Goal: Task Accomplishment & Management: Manage account settings

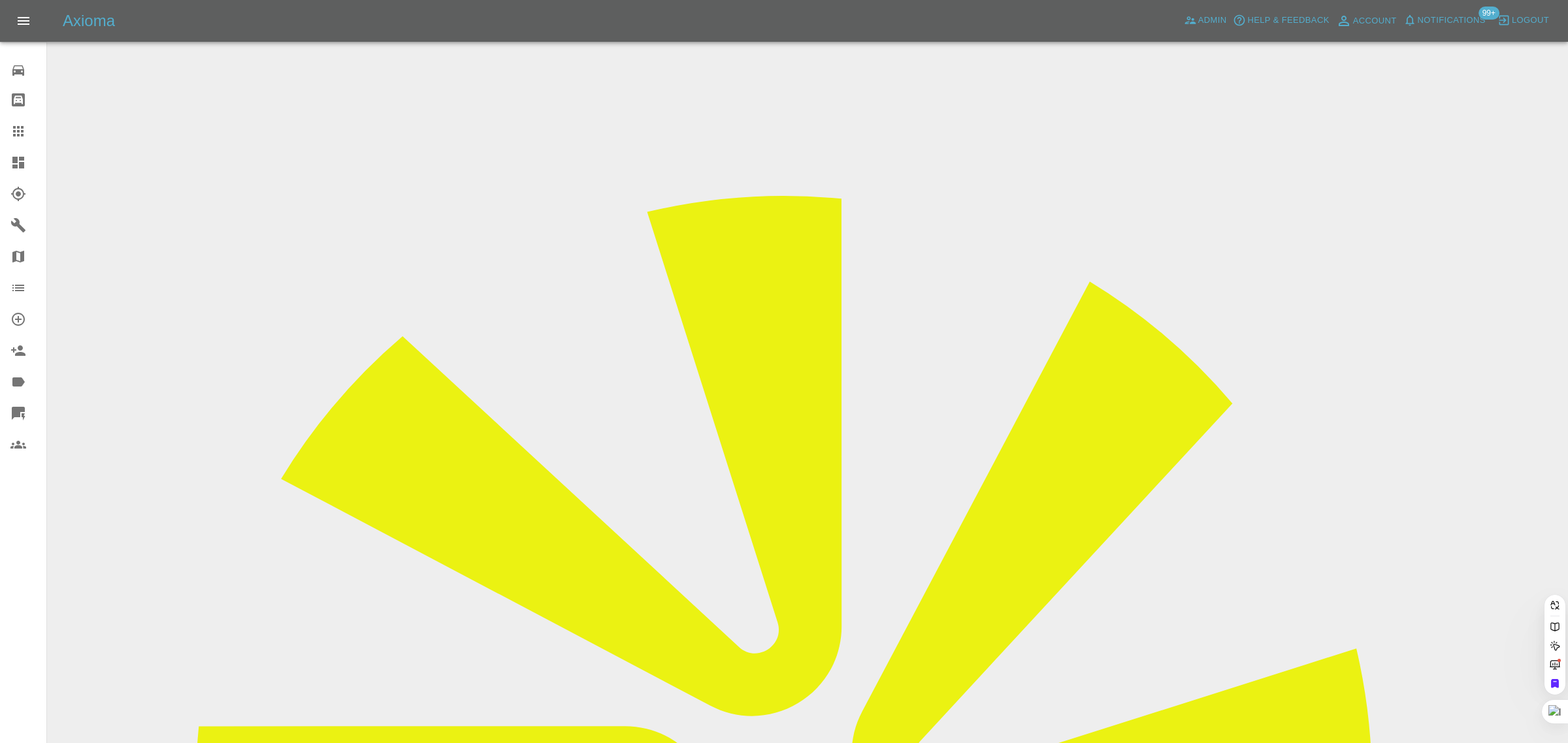
paste input "[EMAIL_ADDRESS][DOMAIN_NAME]"
type input "[EMAIL_ADDRESS][DOMAIN_NAME]"
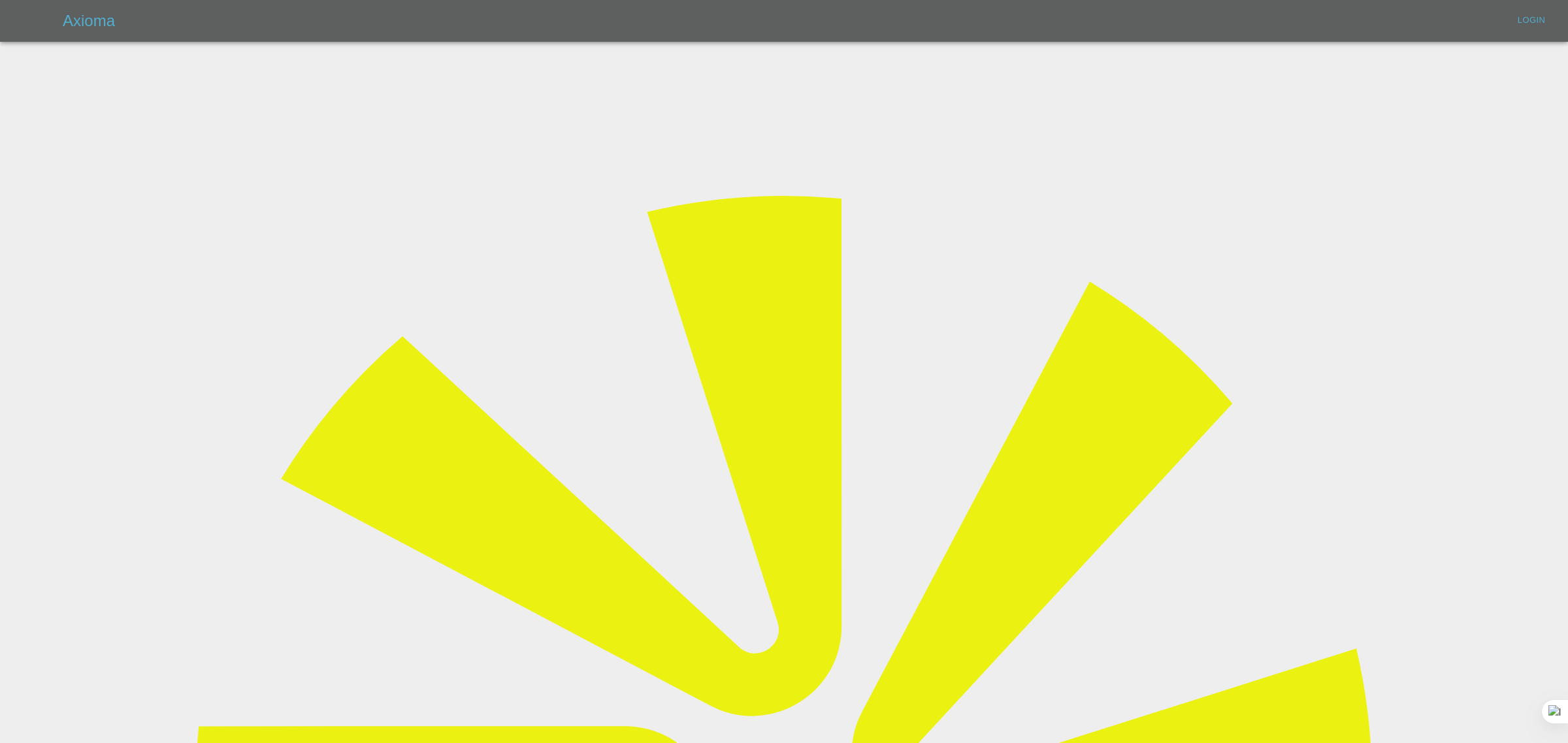
type input "[EMAIL_ADDRESS][DOMAIN_NAME]"
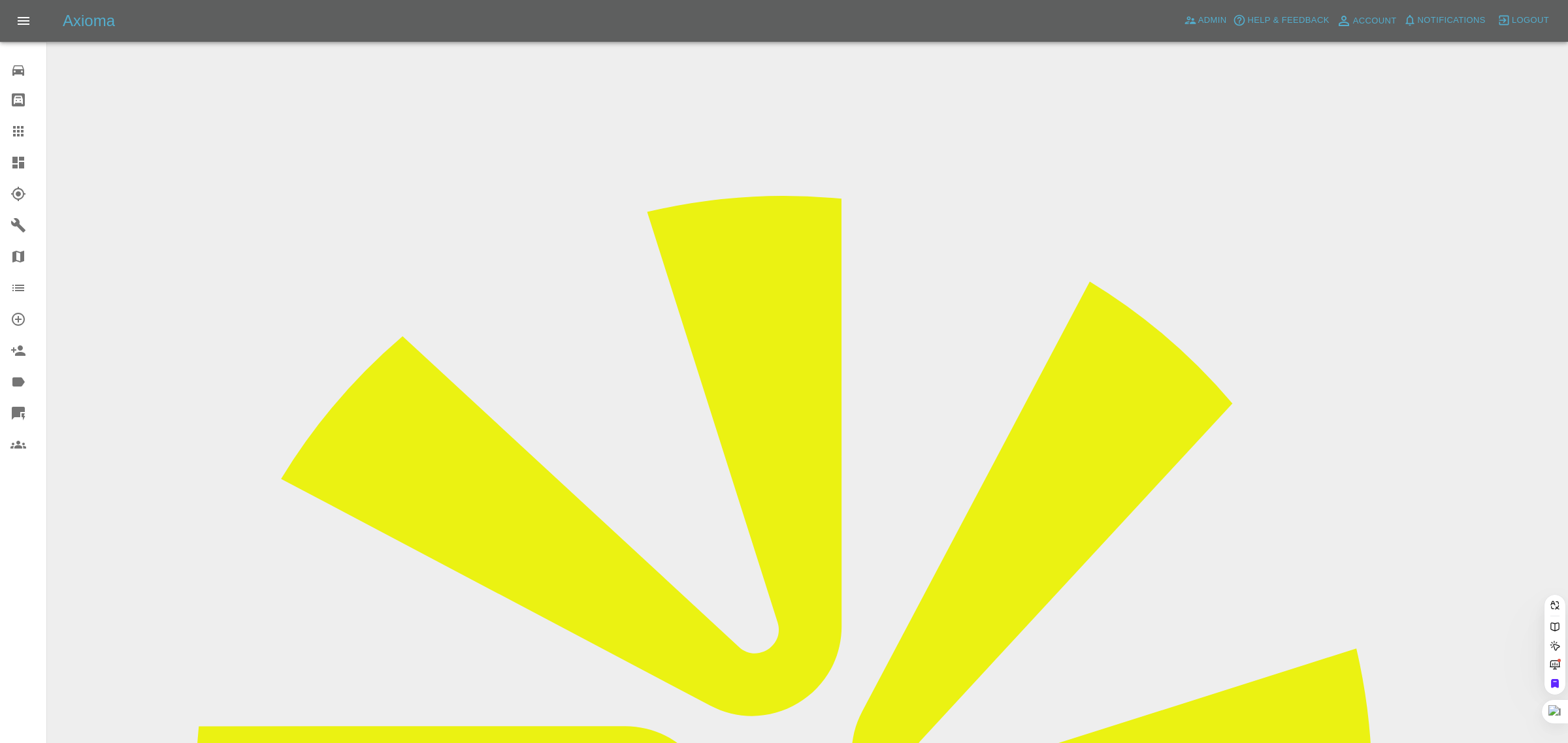
paste input "[EMAIL_ADDRESS][DOMAIN_NAME]"
type input "[EMAIL_ADDRESS][DOMAIN_NAME]"
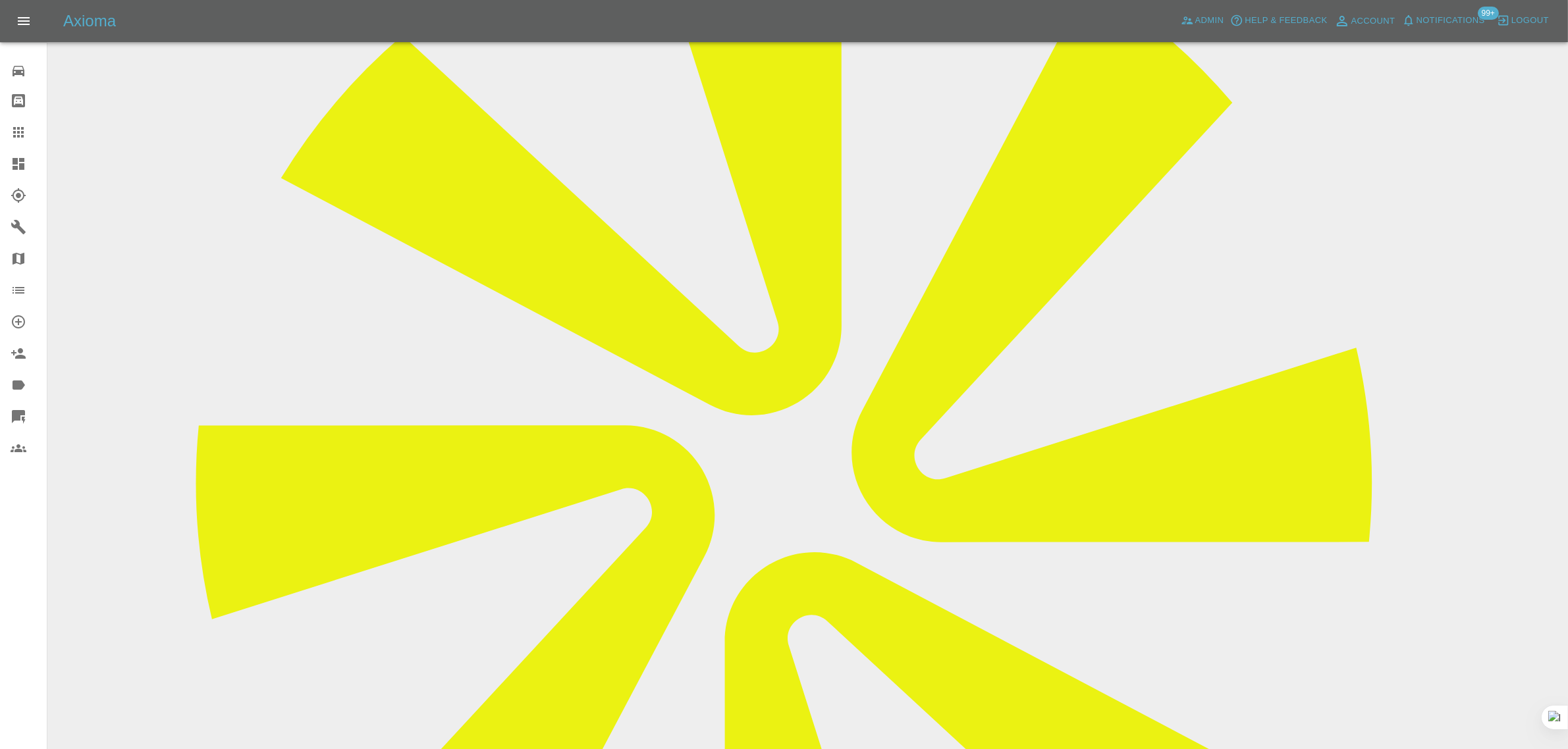
scroll to position [146, 0]
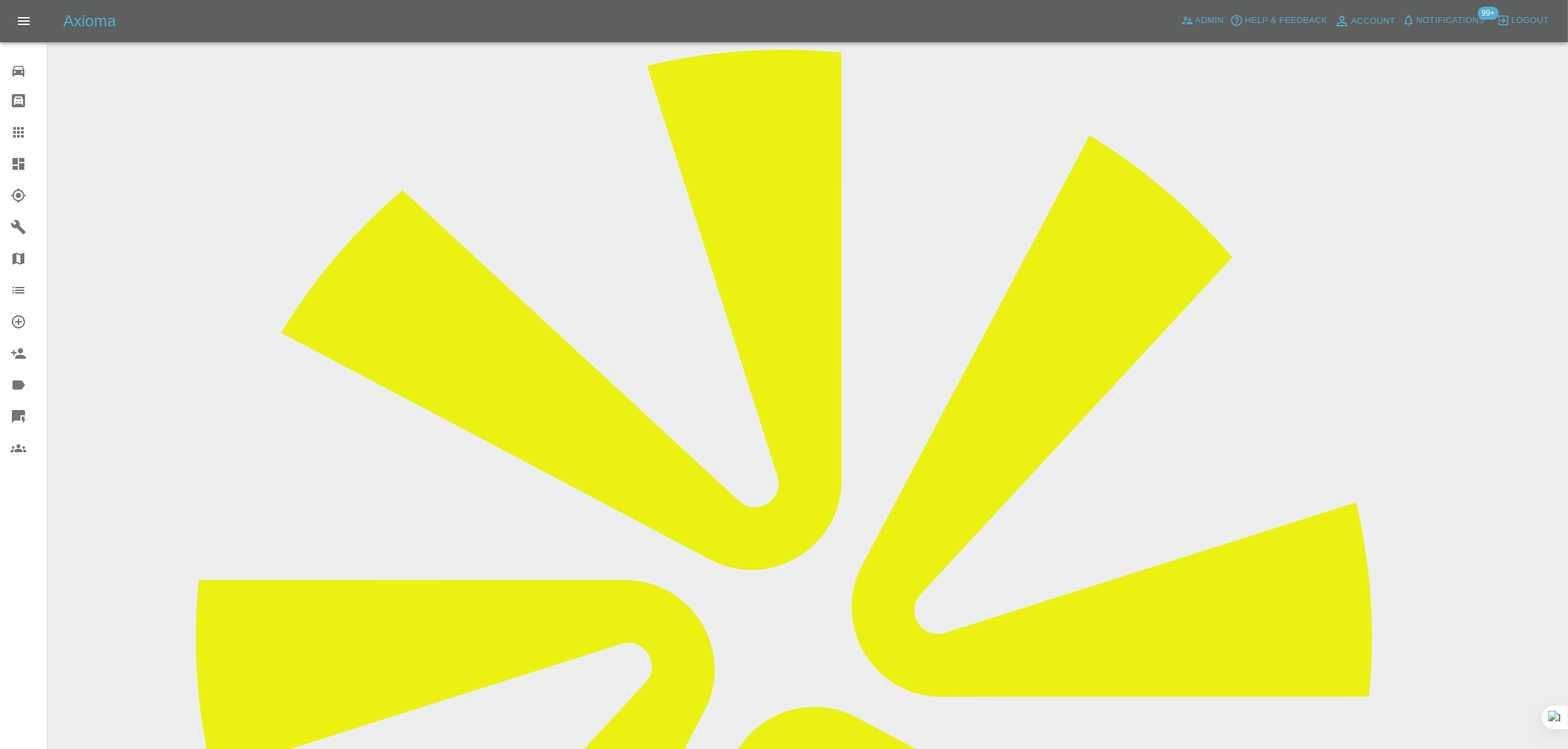
click at [30, 146] on link "Claims" at bounding box center [24, 132] width 47 height 32
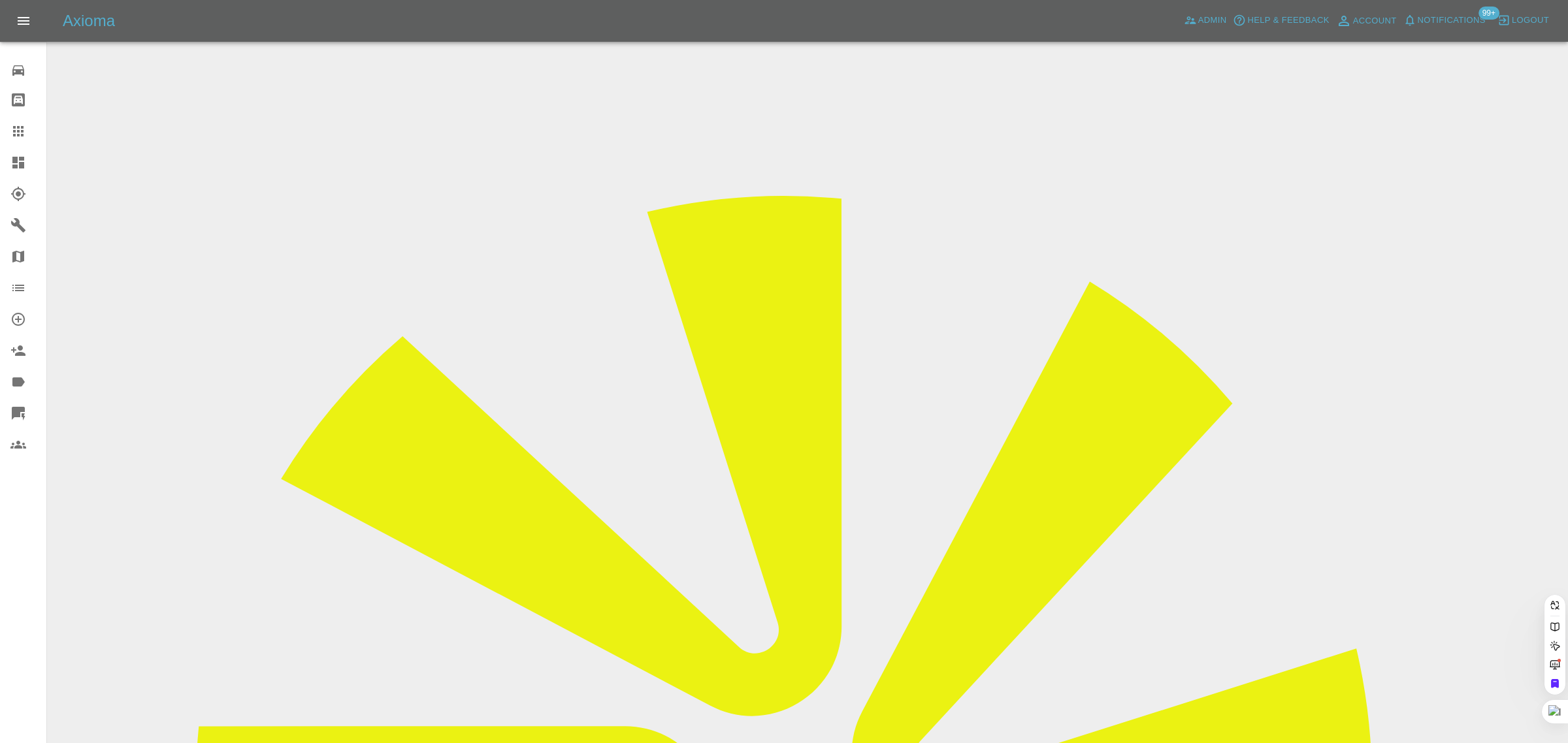
paste input "[EMAIL_ADDRESS][PERSON_NAME][DOMAIN_NAME]"
type input "[EMAIL_ADDRESS][PERSON_NAME][DOMAIN_NAME]"
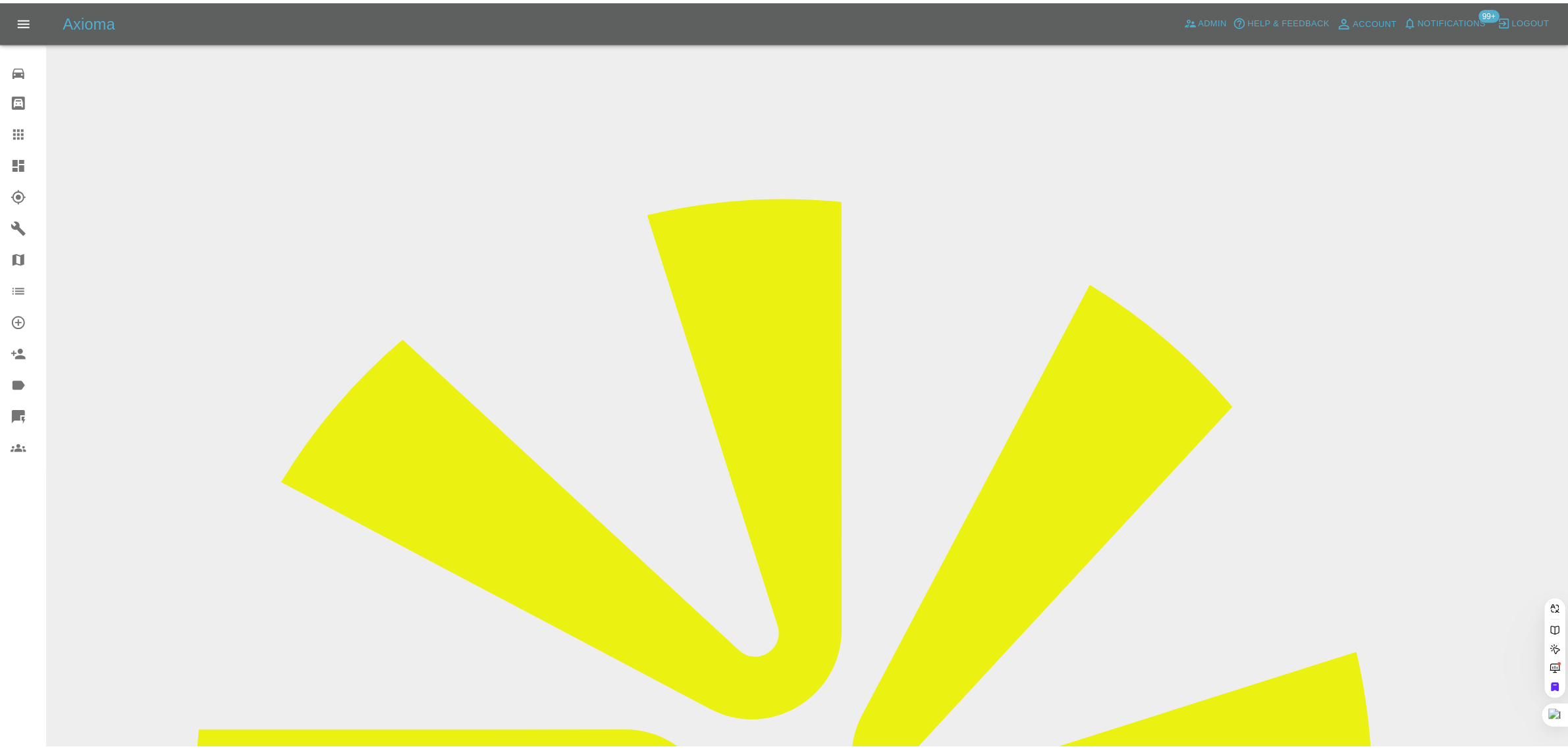
scroll to position [0, 0]
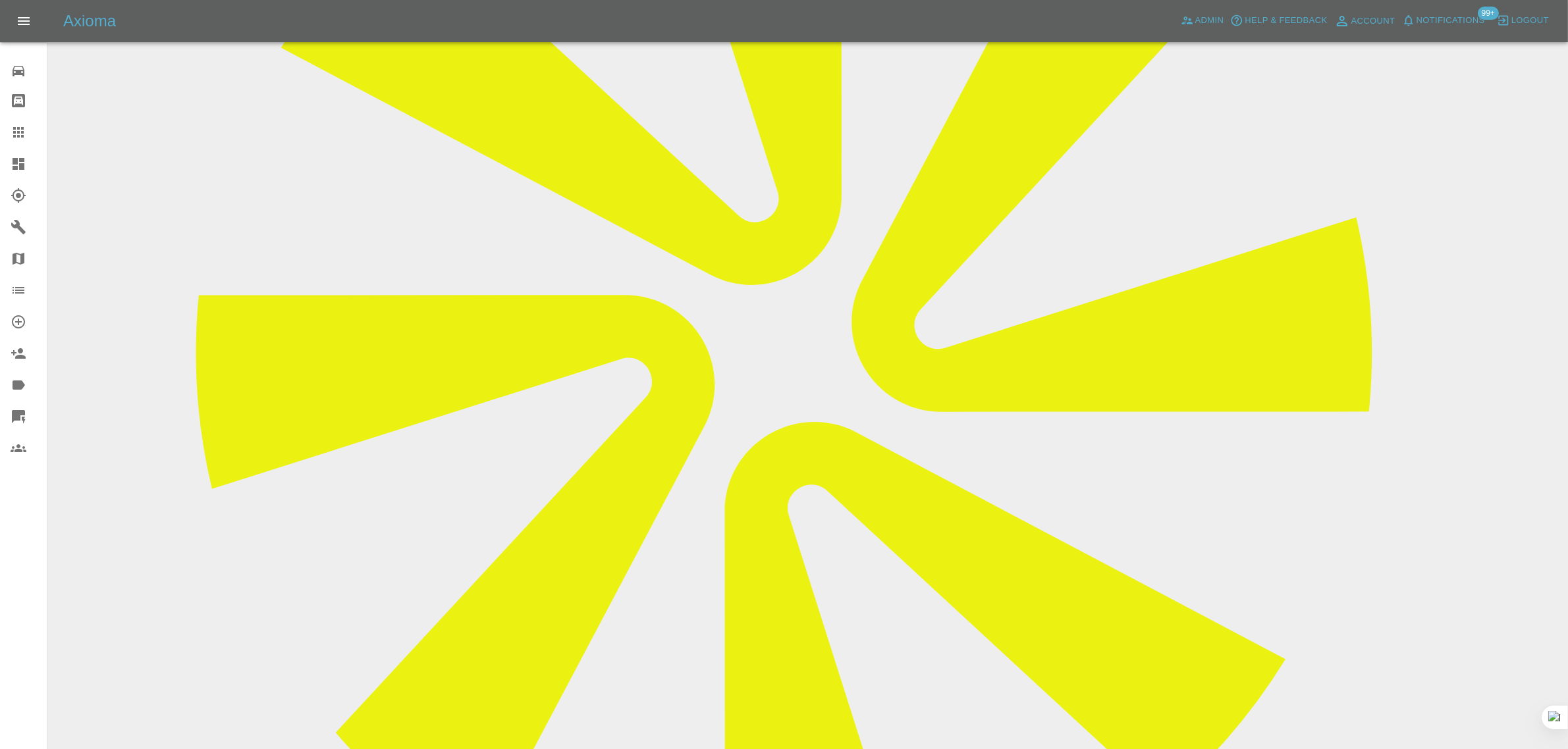
scroll to position [329, 0]
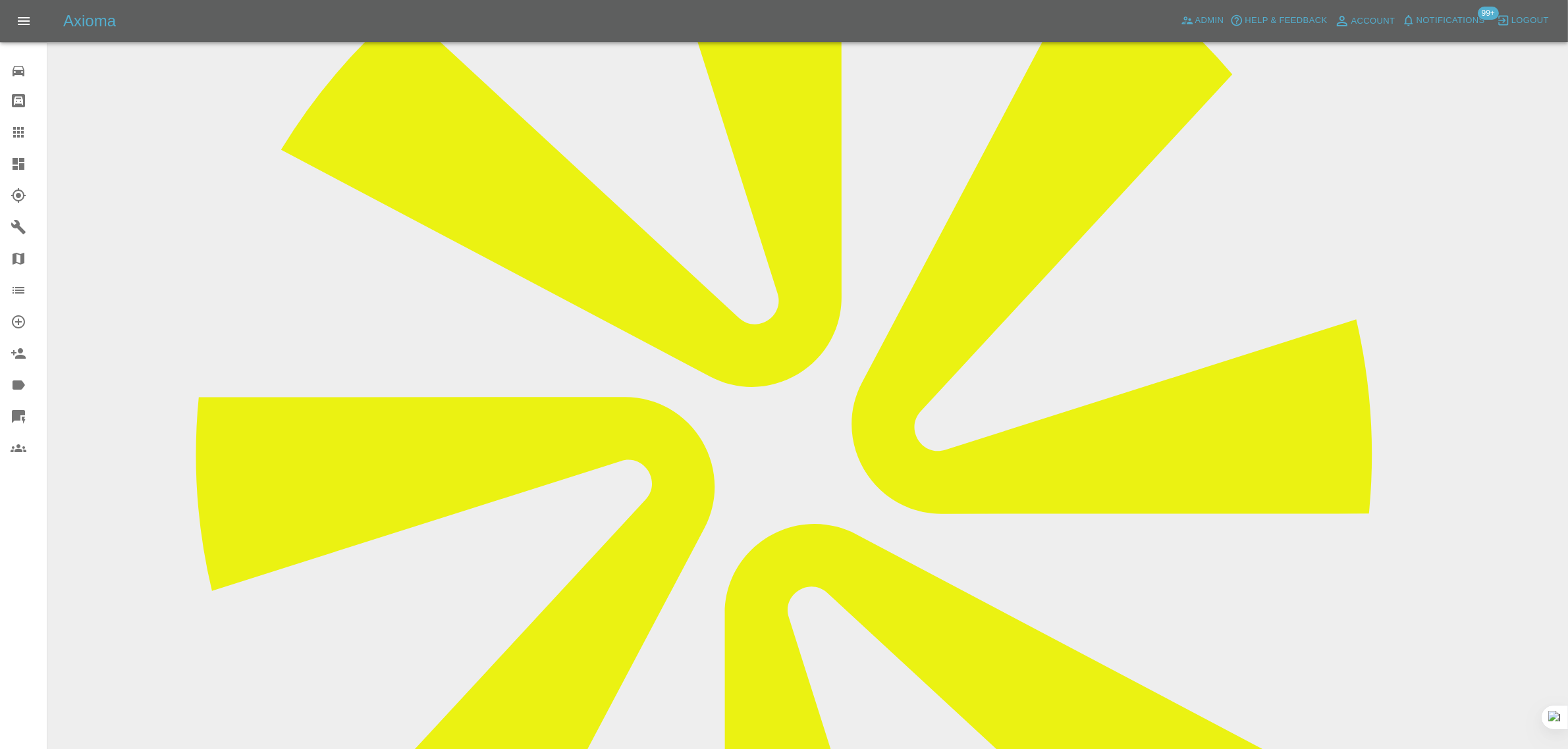
click at [19, 136] on icon at bounding box center [19, 132] width 16 height 16
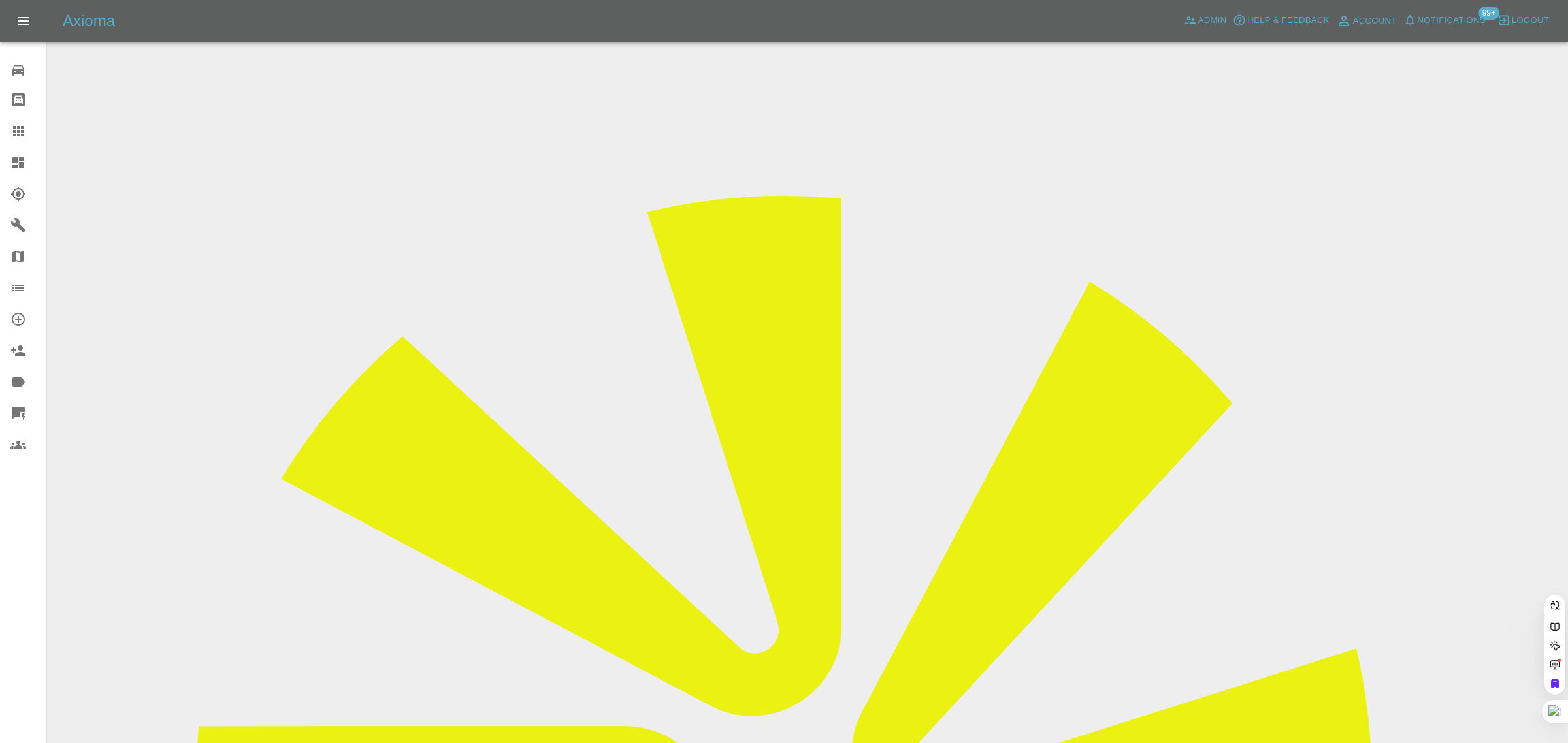
paste input "[EMAIL_ADDRESS][DOMAIN_NAME]"
type input "[EMAIL_ADDRESS][DOMAIN_NAME]"
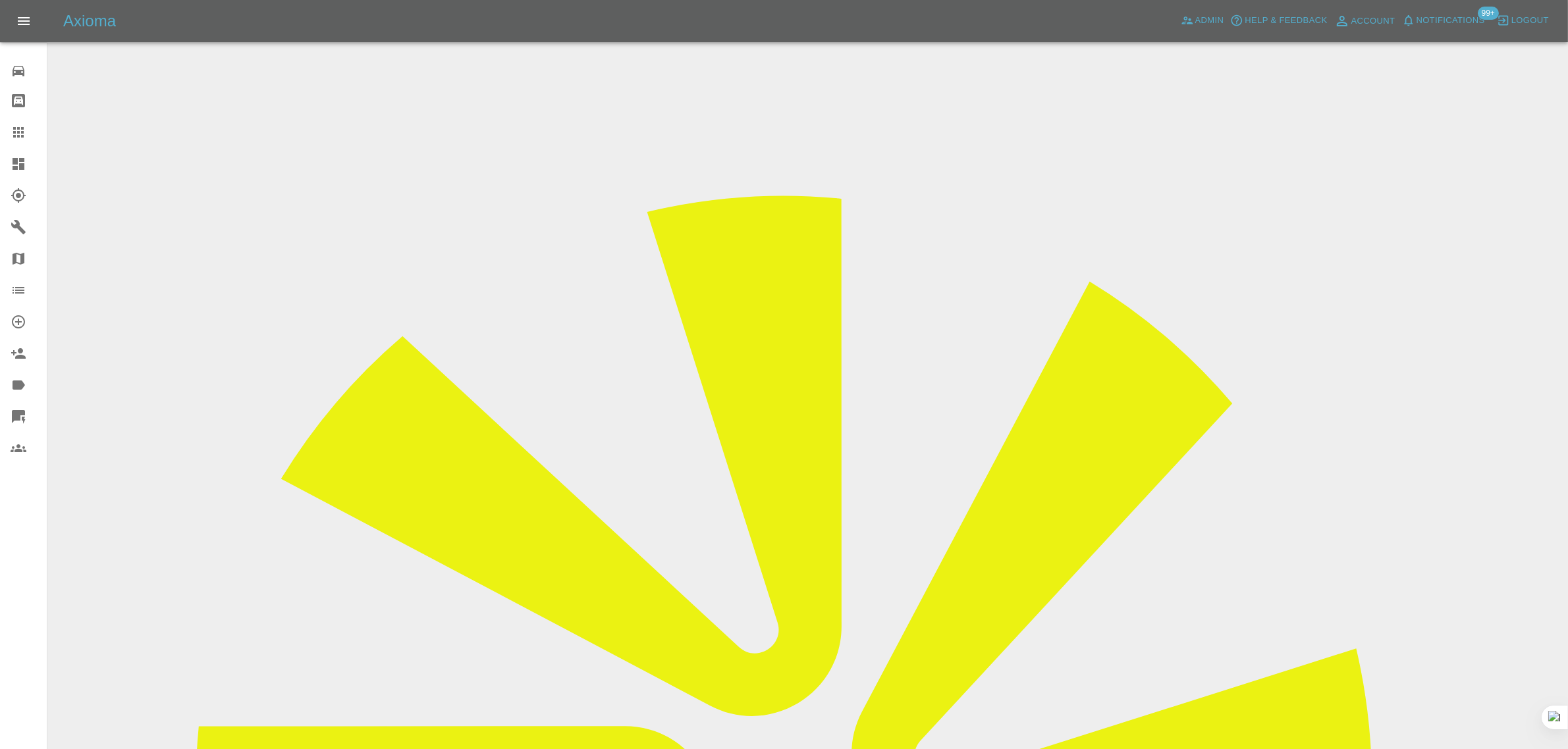
click at [0, 0] on input "Choose images" at bounding box center [0, 0] width 0 height 0
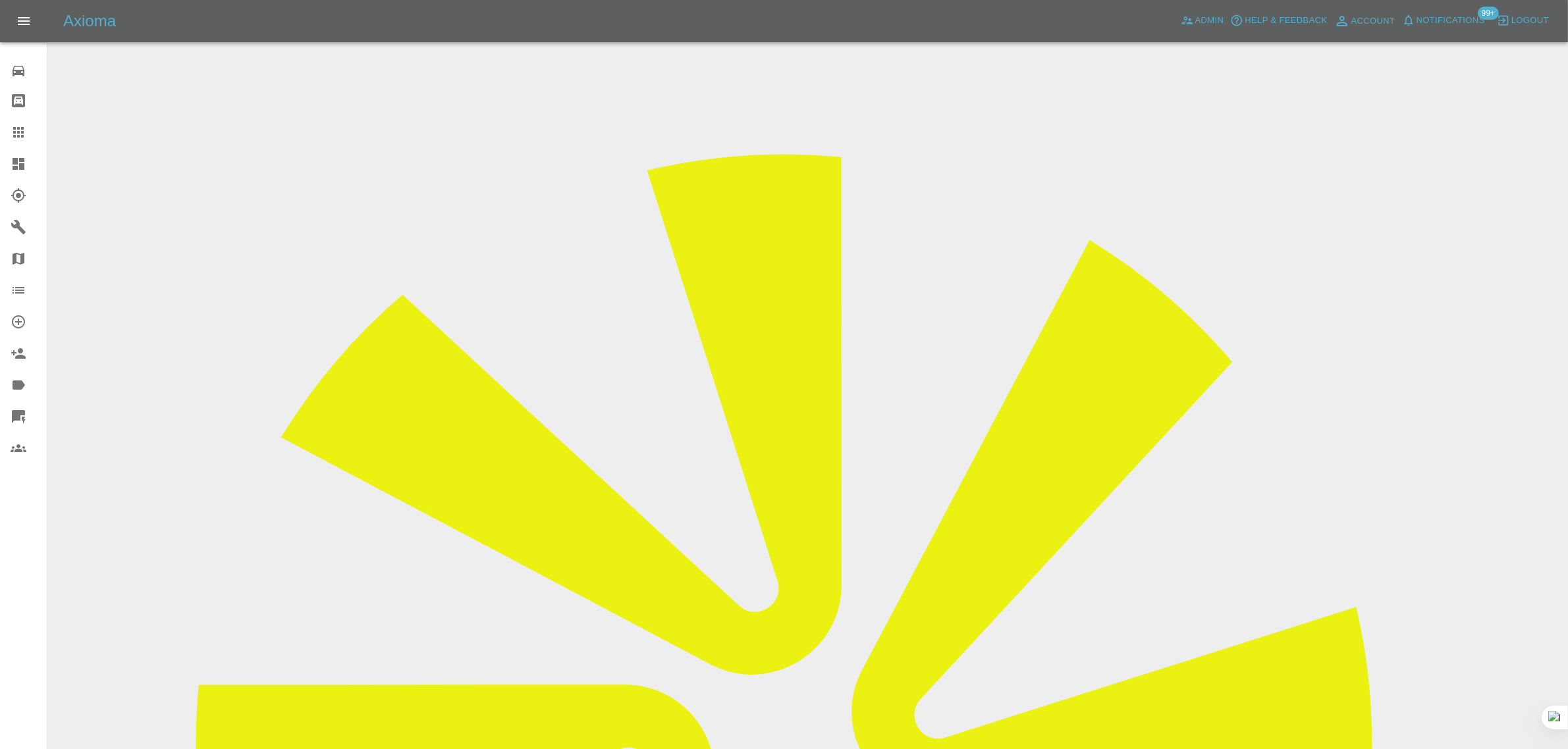
scroll to position [64, 0]
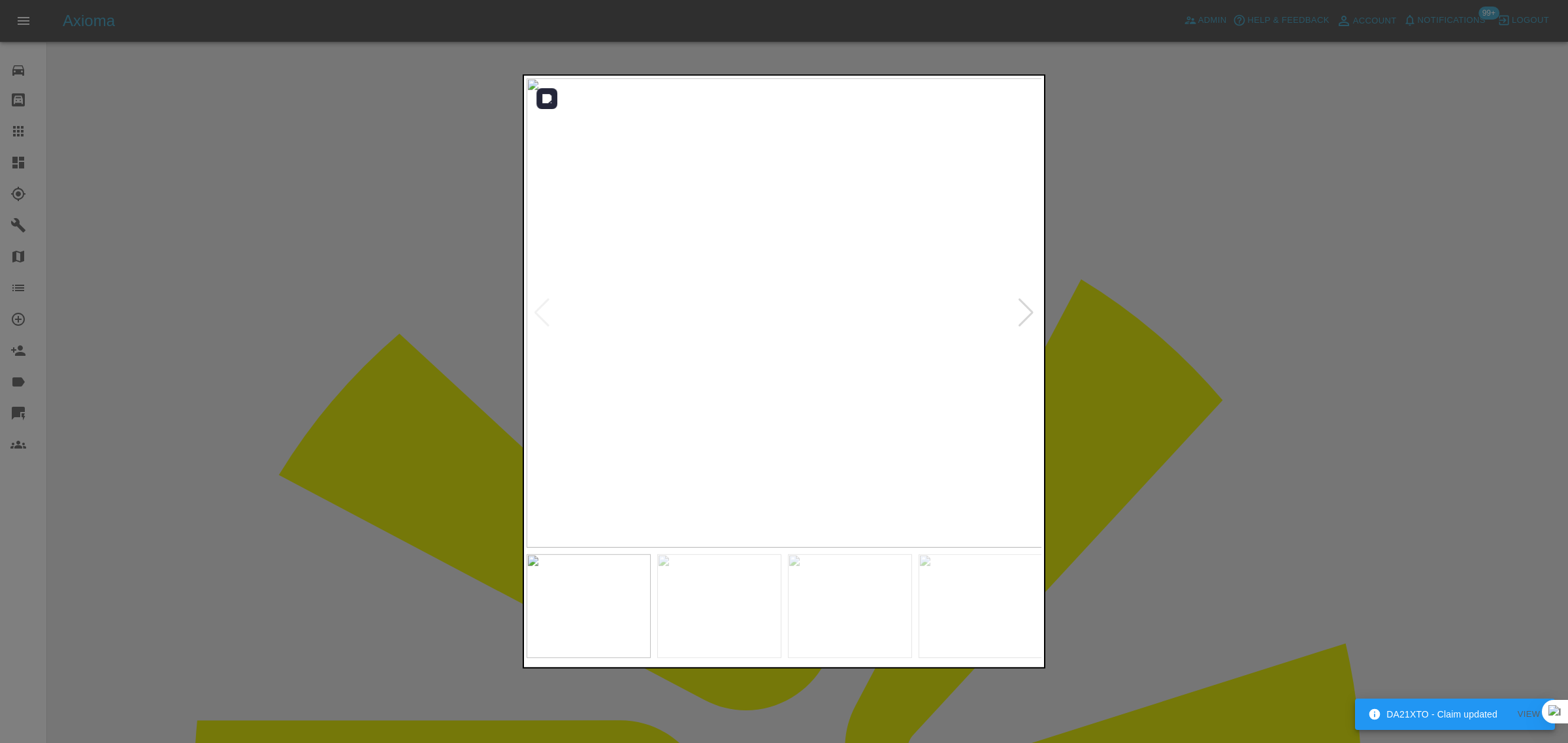
click at [1023, 311] on div at bounding box center [1026, 313] width 17 height 29
click at [1031, 314] on div at bounding box center [1026, 313] width 17 height 29
click at [1024, 315] on div at bounding box center [1026, 313] width 17 height 29
click at [1024, 315] on img at bounding box center [785, 313] width 516 height 470
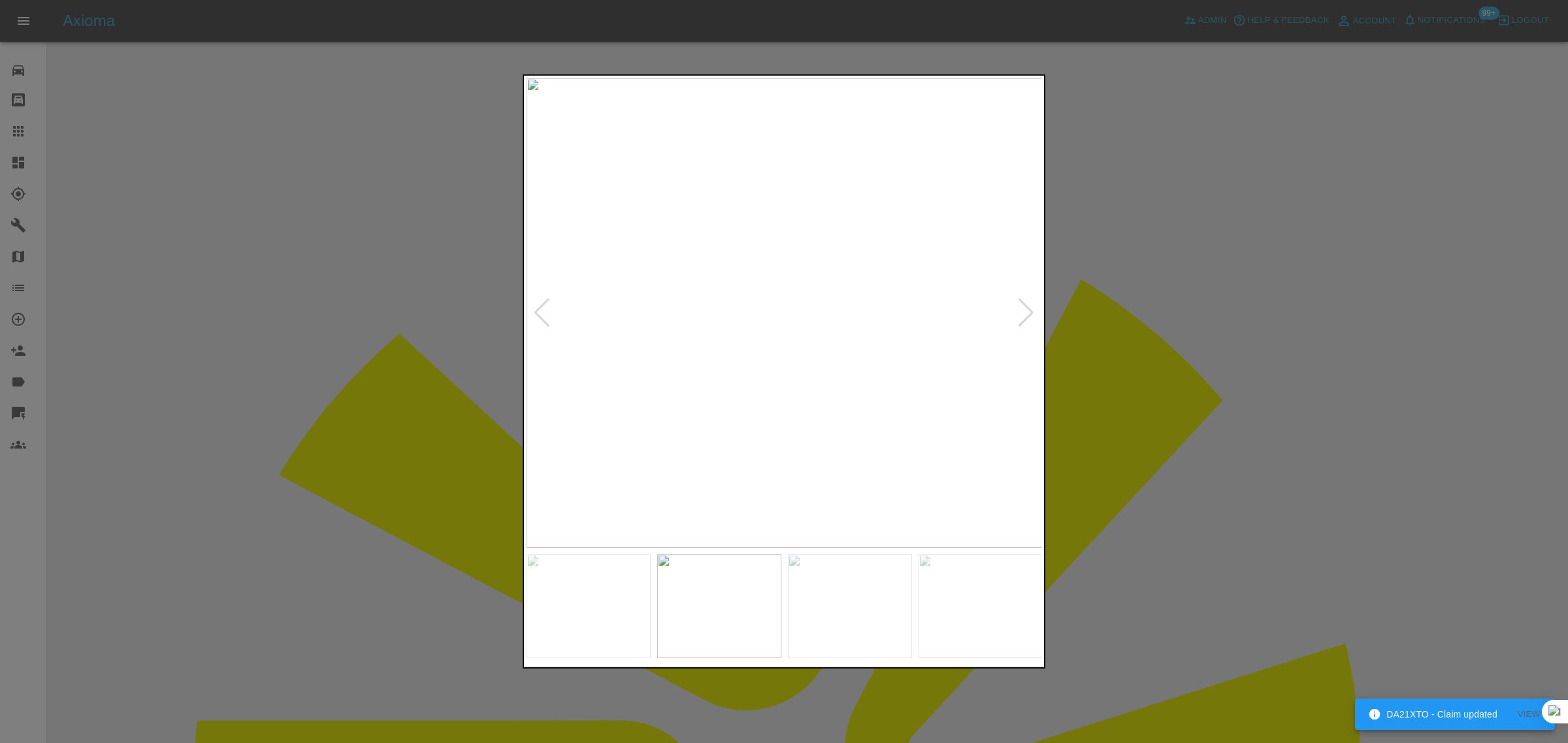
click at [1024, 315] on img at bounding box center [785, 313] width 516 height 470
click at [1023, 317] on img at bounding box center [785, 313] width 516 height 470
click at [1027, 313] on img at bounding box center [785, 313] width 516 height 470
click at [534, 309] on div at bounding box center [542, 313] width 17 height 29
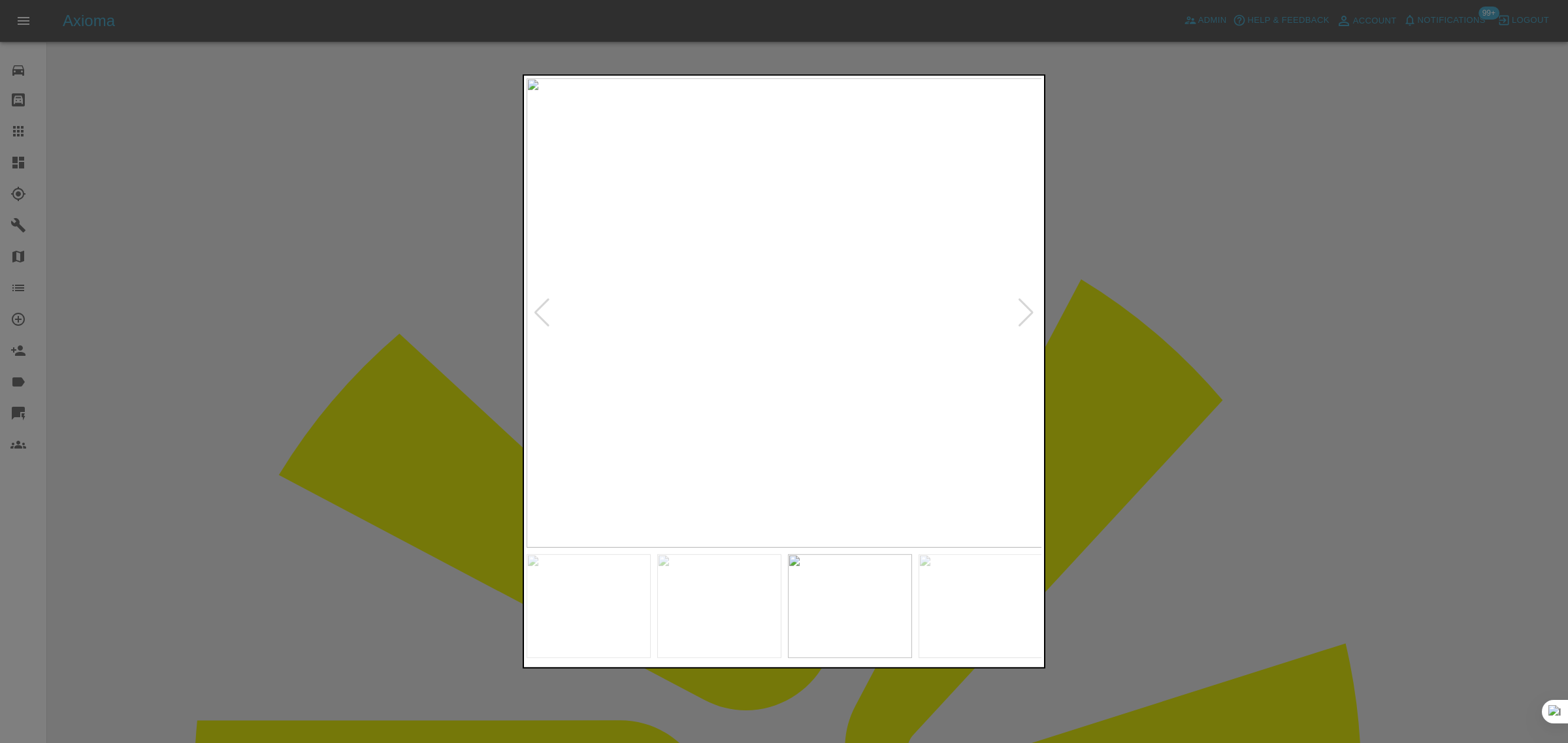
click at [534, 309] on div at bounding box center [542, 313] width 17 height 29
click at [534, 309] on img at bounding box center [785, 313] width 516 height 470
click at [1127, 285] on div at bounding box center [784, 371] width 1568 height 743
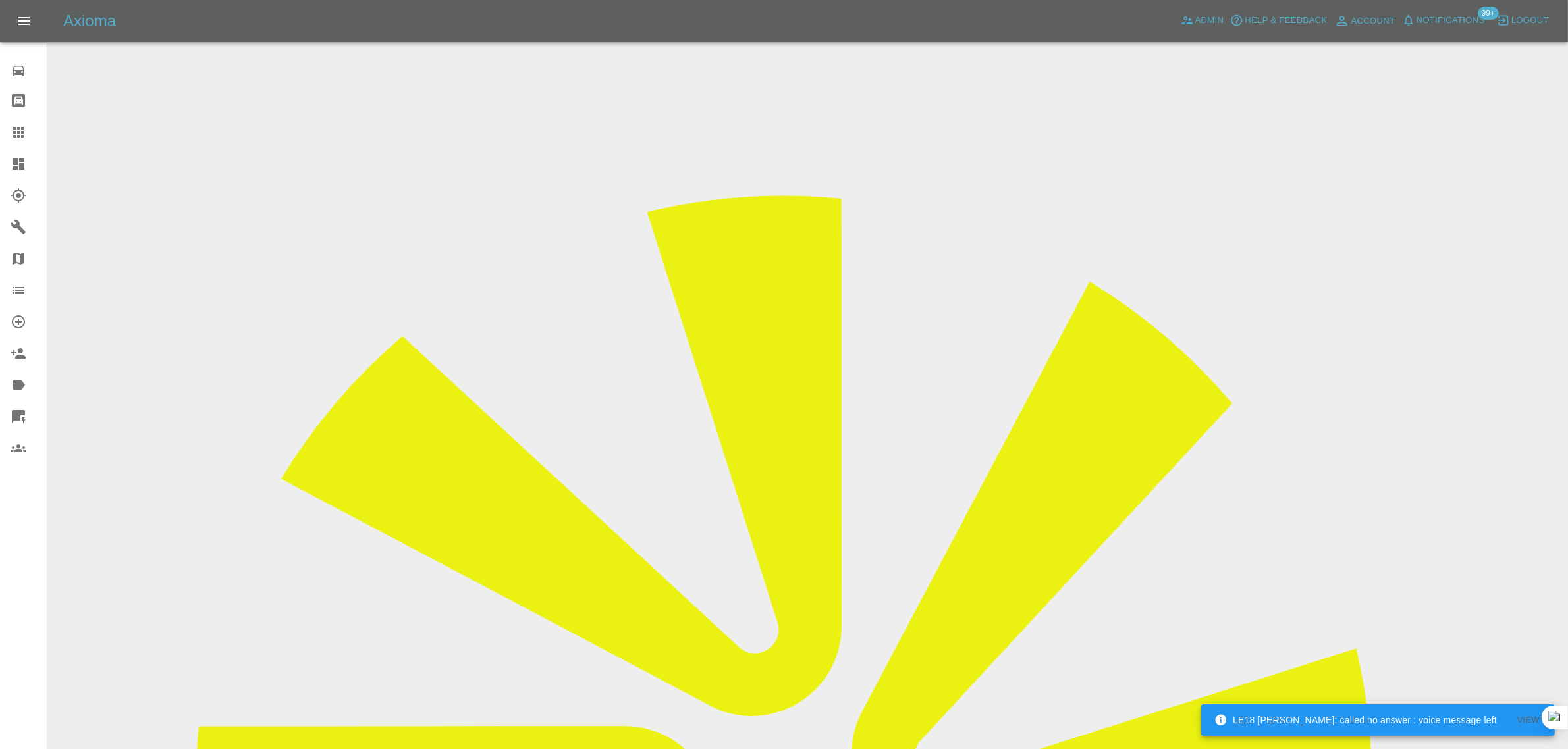
click at [30, 140] on div at bounding box center [29, 132] width 37 height 16
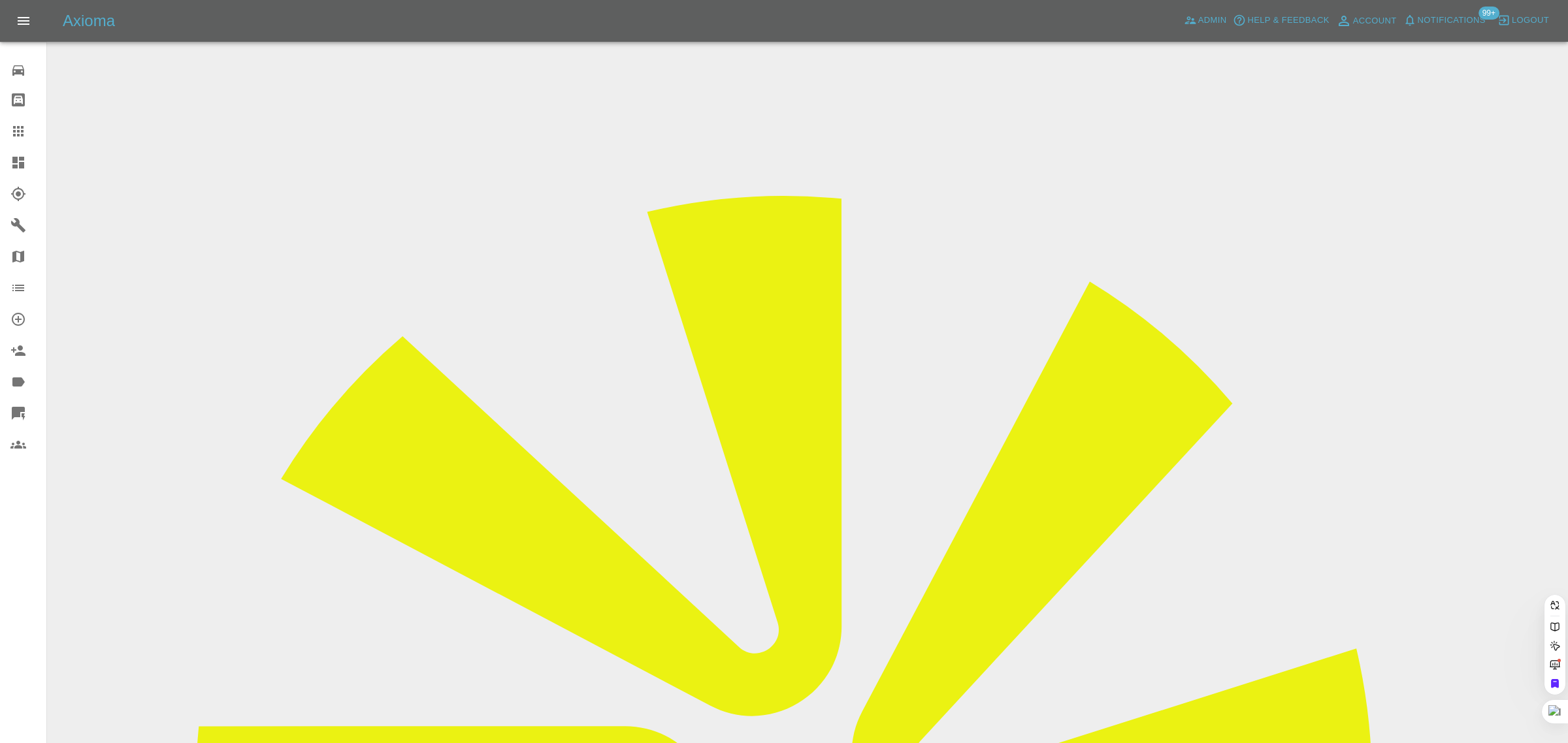
paste input "[EMAIL_ADDRESS][DOMAIN_NAME]"
type input "[EMAIL_ADDRESS][DOMAIN_NAME]"
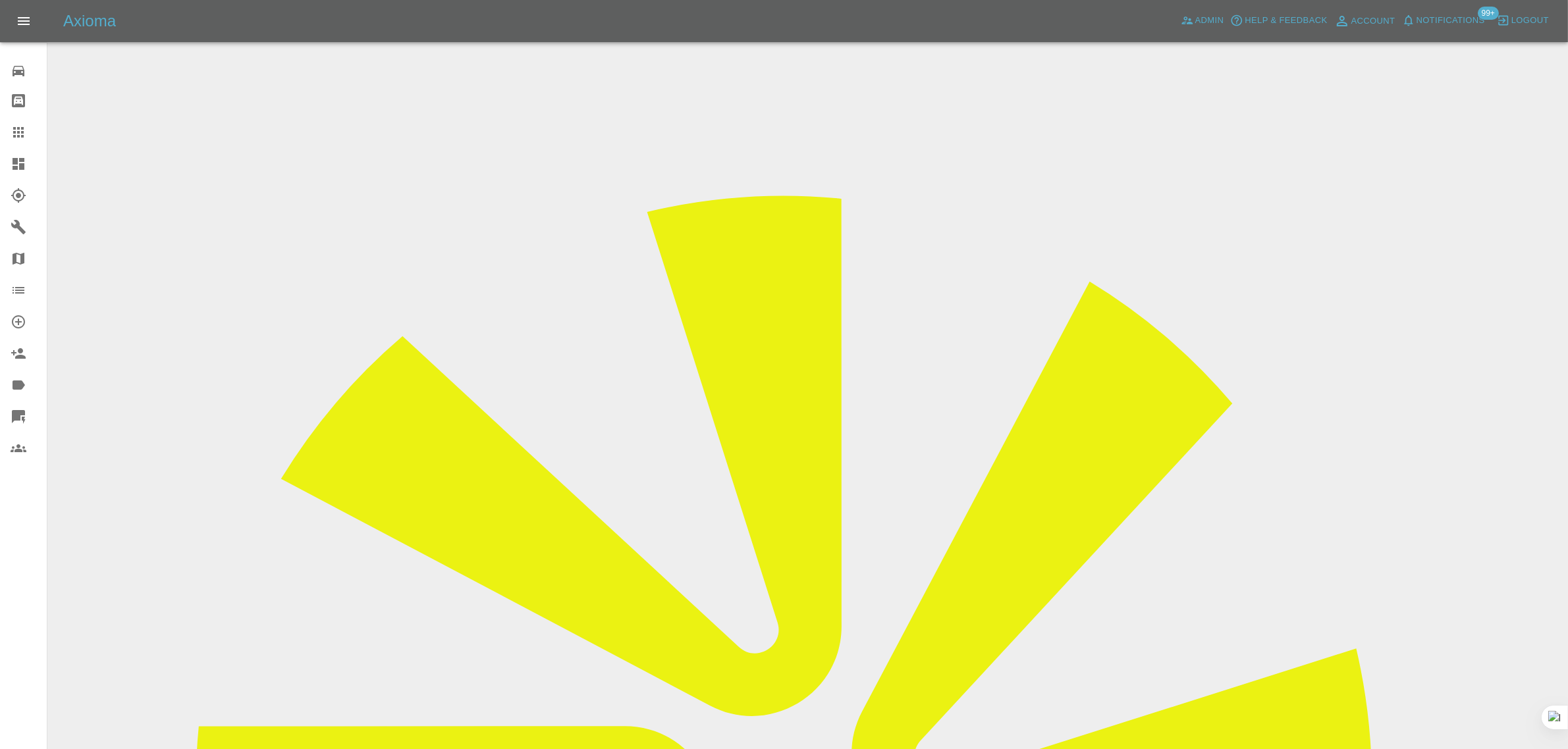
drag, startPoint x: 1287, startPoint y: 203, endPoint x: 1354, endPoint y: 202, distance: 67.0
copy td "[PERSON_NAME] Repair"
click at [25, 143] on link "Claims" at bounding box center [24, 132] width 47 height 32
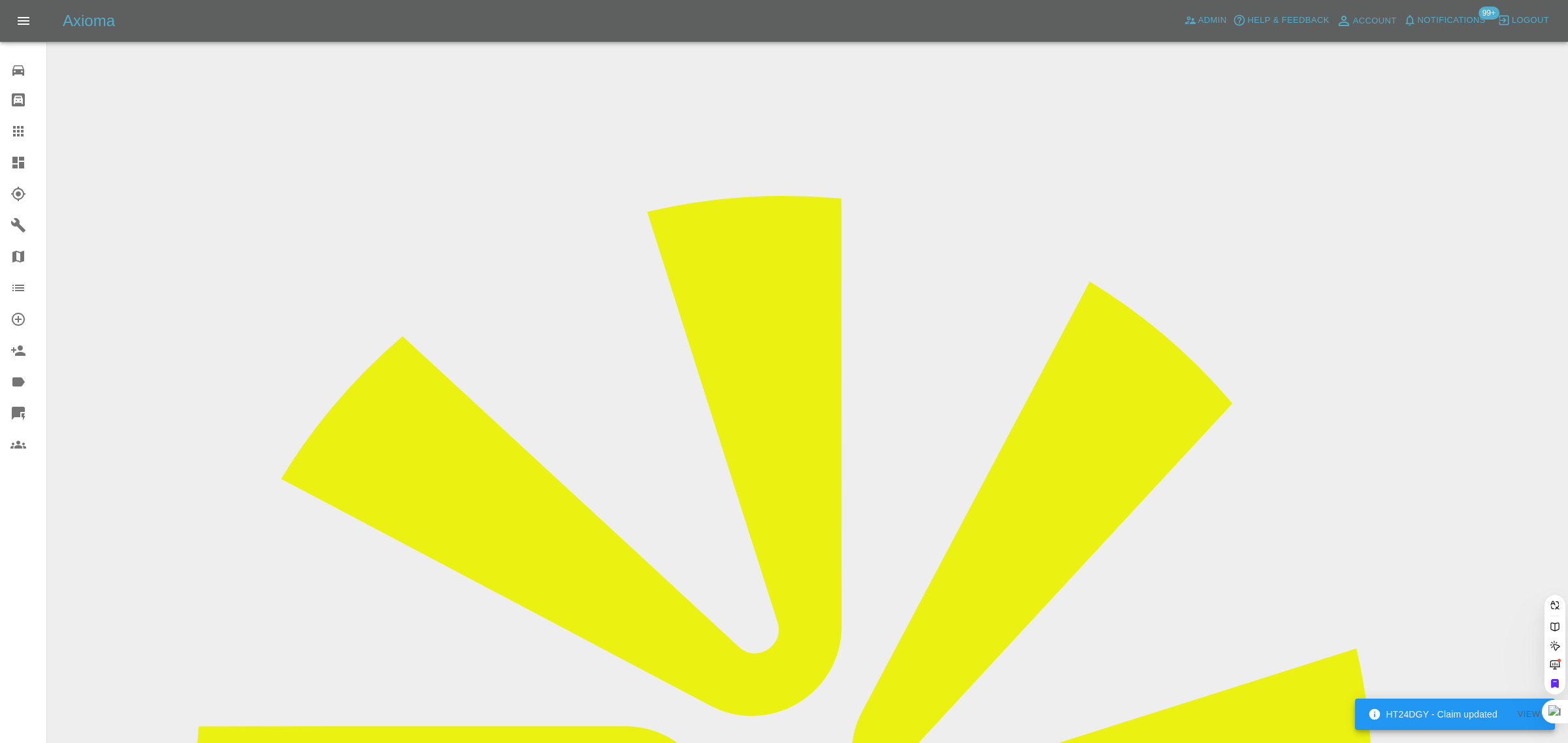
paste input "[EMAIL_ADDRESS][DOMAIN_NAME]"
type input "[EMAIL_ADDRESS][DOMAIN_NAME]"
